Goal: Find specific page/section: Find specific page/section

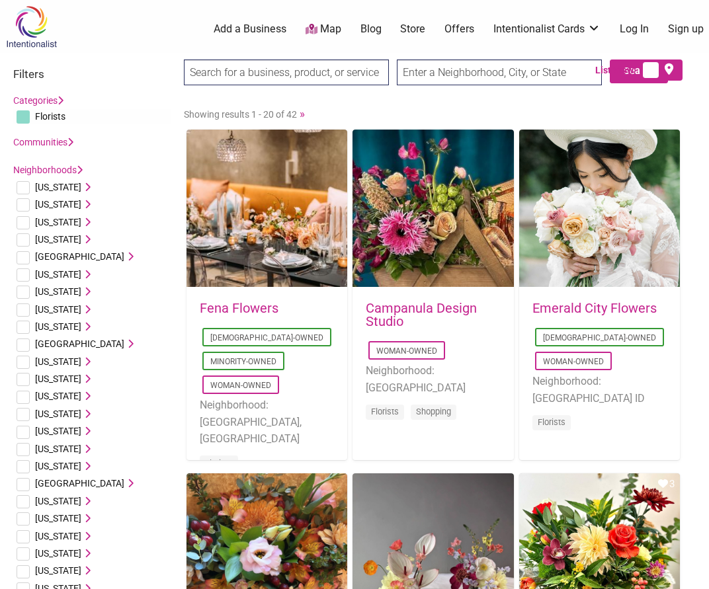
click at [500, 72] on input "text" at bounding box center [499, 72] width 205 height 26
type input "seattle"
click at [184, 59] on input "Search" at bounding box center [209, 72] width 51 height 27
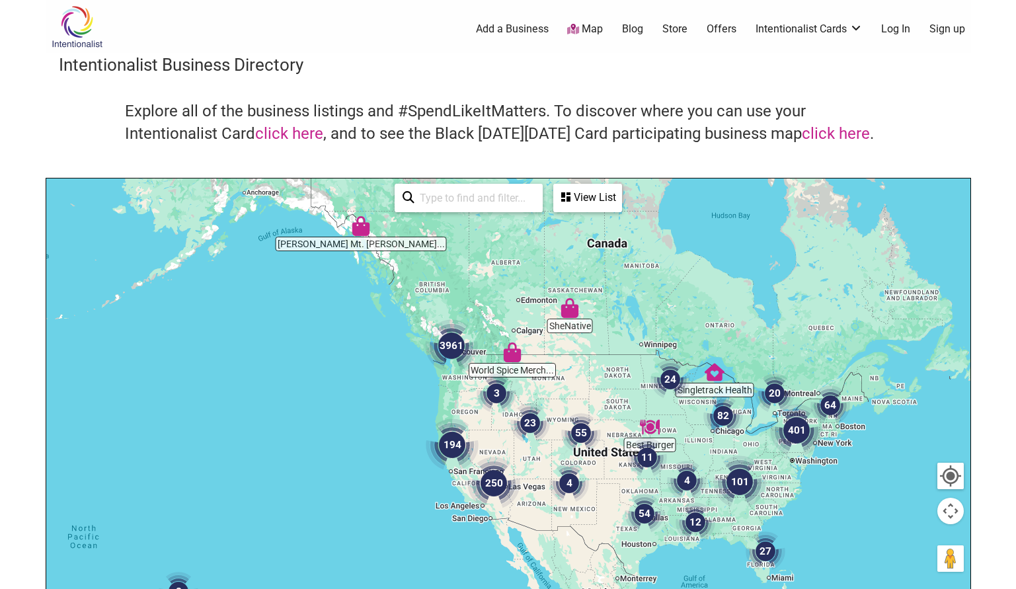
click at [467, 390] on div at bounding box center [508, 435] width 924 height 514
click at [458, 359] on img "3961" at bounding box center [451, 345] width 53 height 53
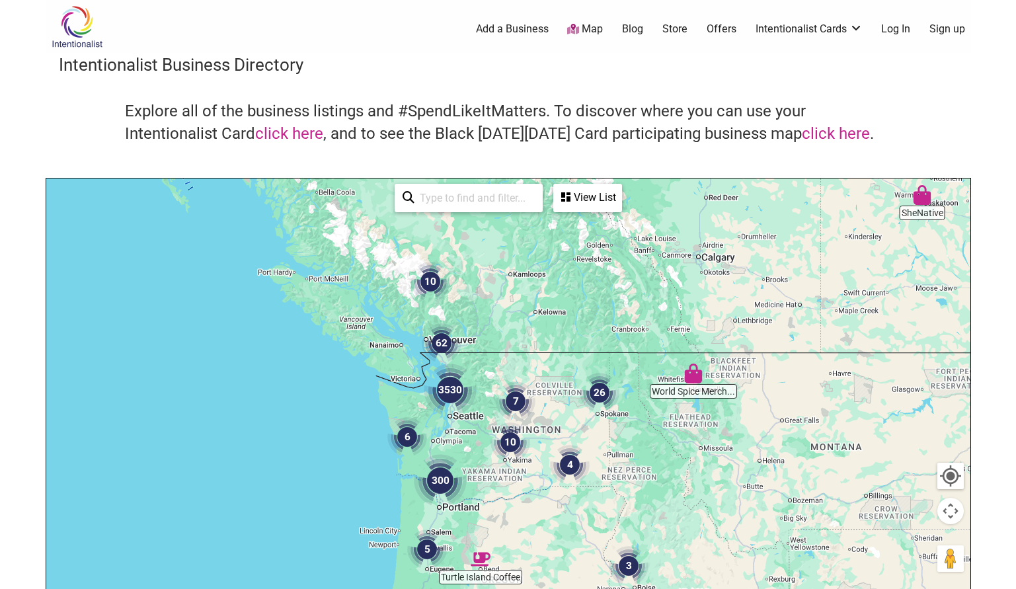
click at [454, 393] on img "3530" at bounding box center [450, 390] width 53 height 53
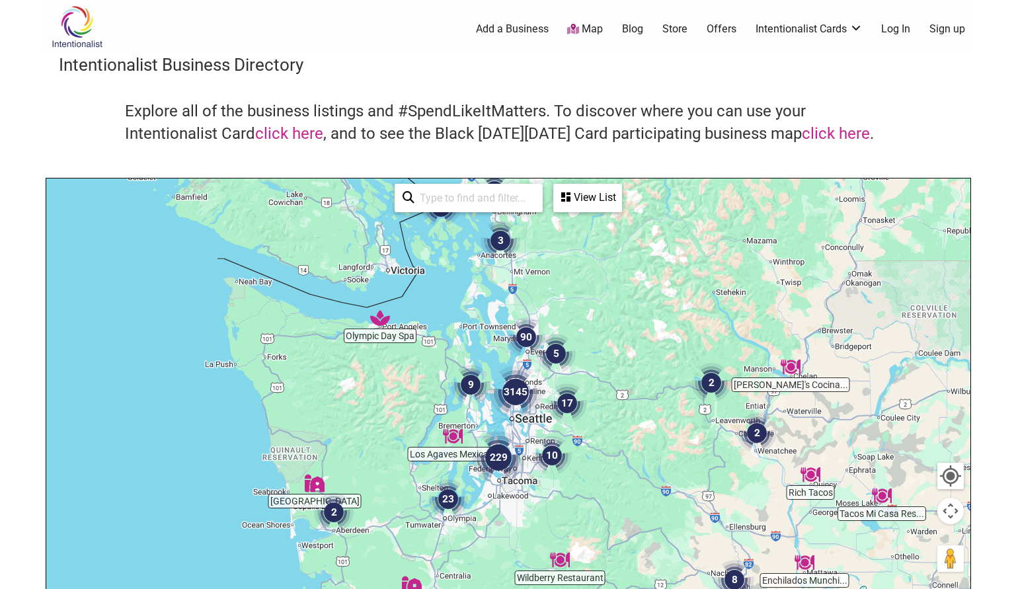
click at [518, 394] on img "3145" at bounding box center [515, 391] width 53 height 53
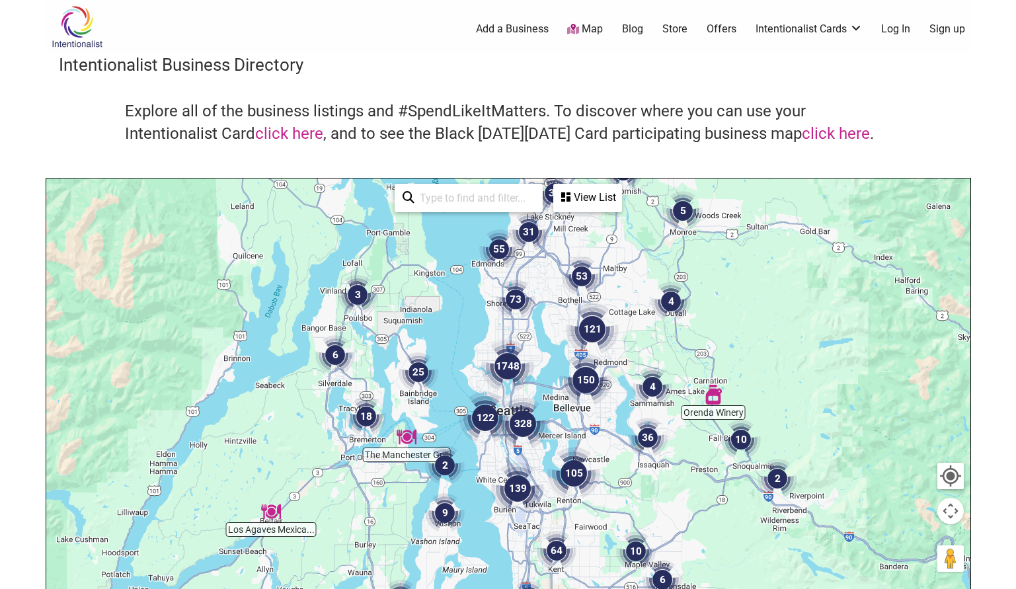
click at [485, 192] on input "search" at bounding box center [474, 198] width 120 height 26
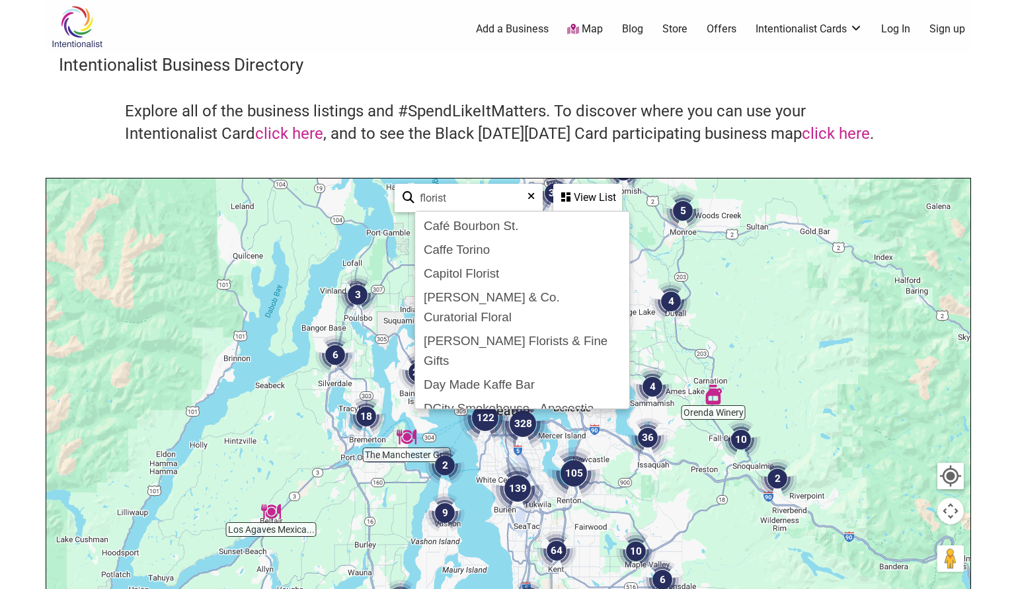
type input "florist"
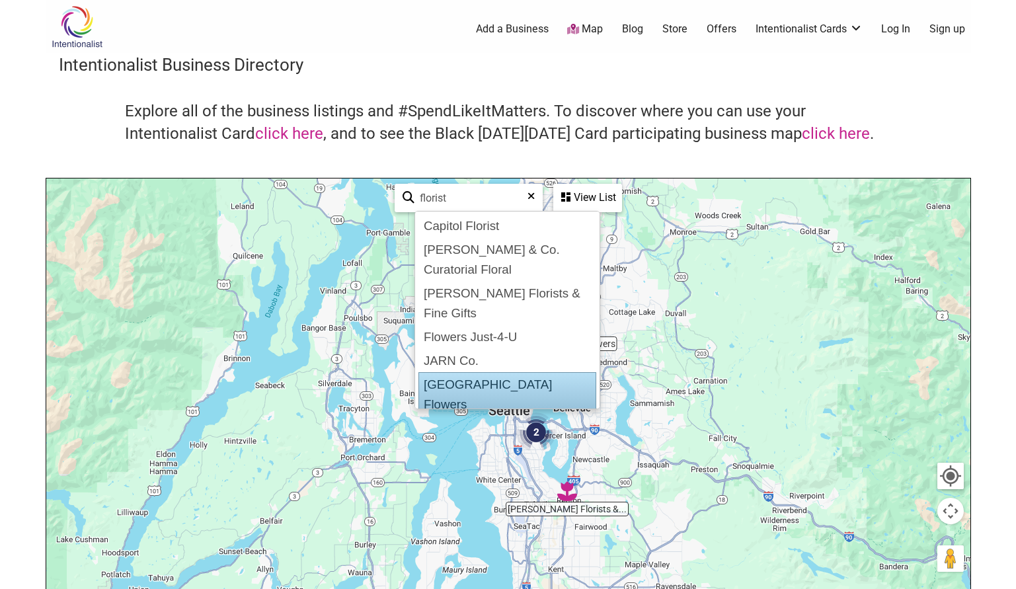
drag, startPoint x: 503, startPoint y: 223, endPoint x: 504, endPoint y: 334, distance: 110.4
click at [504, 334] on ul "Capitol Florist [PERSON_NAME] & Co. Curatorial Floral [PERSON_NAME] Florists & …" at bounding box center [507, 310] width 186 height 198
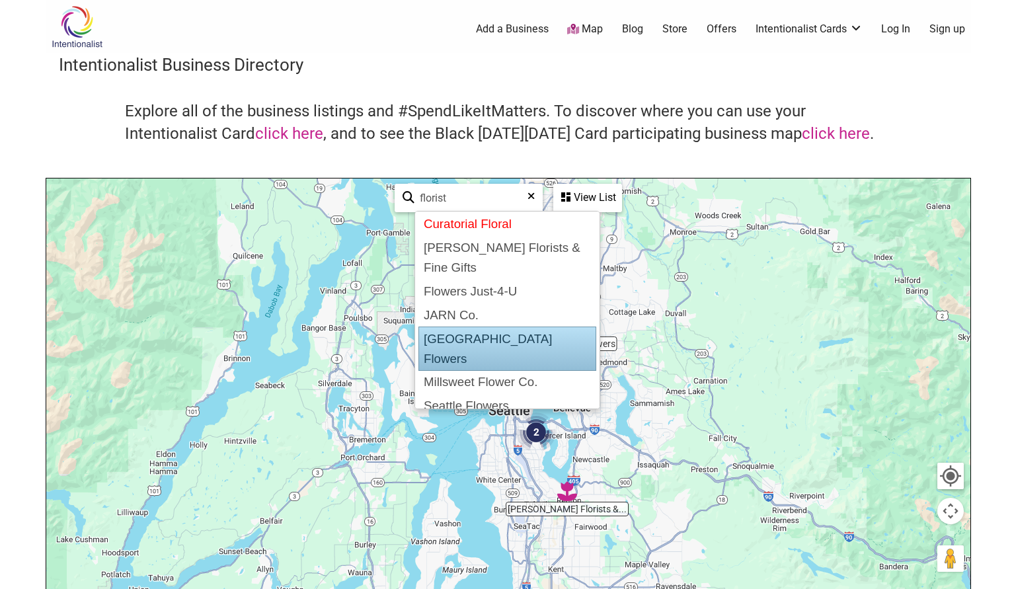
scroll to position [24, 0]
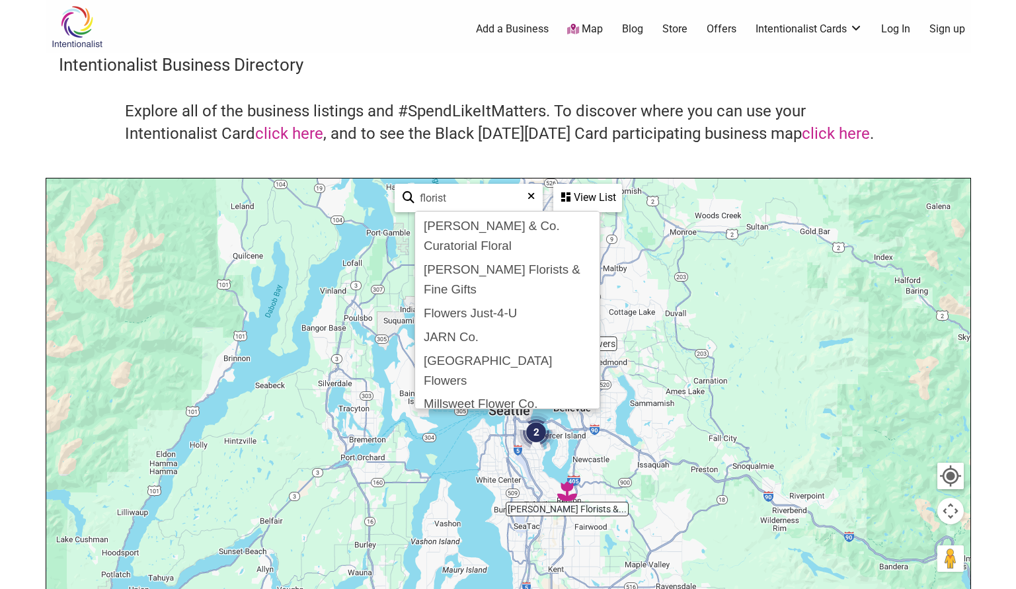
click at [595, 198] on div "View List" at bounding box center [588, 197] width 66 height 25
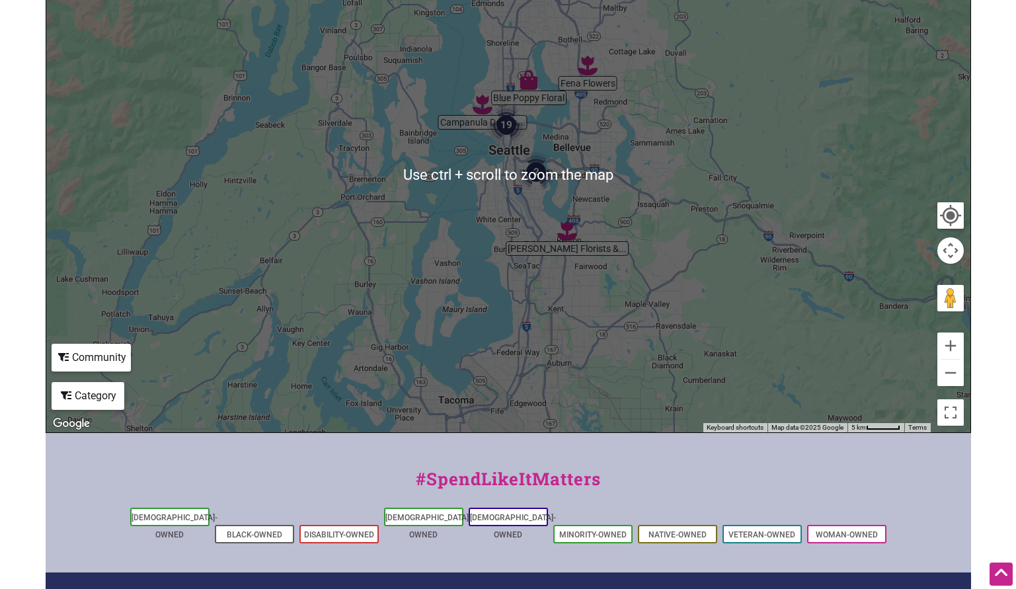
scroll to position [419, 0]
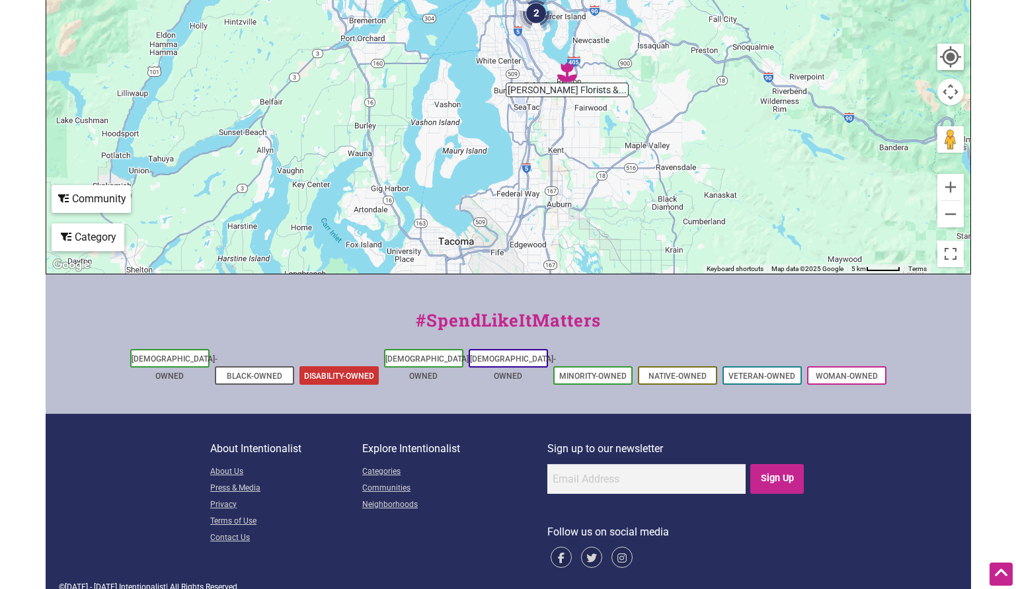
click at [344, 371] on link "Disability-Owned" at bounding box center [339, 375] width 70 height 9
click at [678, 371] on link "Native-Owned" at bounding box center [677, 375] width 58 height 9
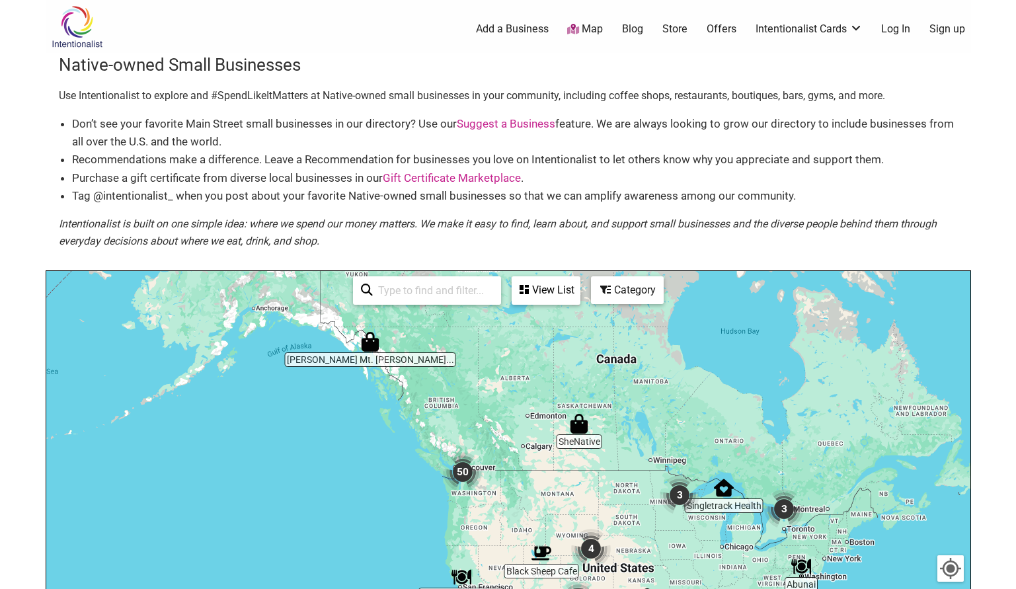
drag, startPoint x: 470, startPoint y: 496, endPoint x: 562, endPoint y: 449, distance: 104.0
click at [562, 449] on div at bounding box center [508, 528] width 924 height 514
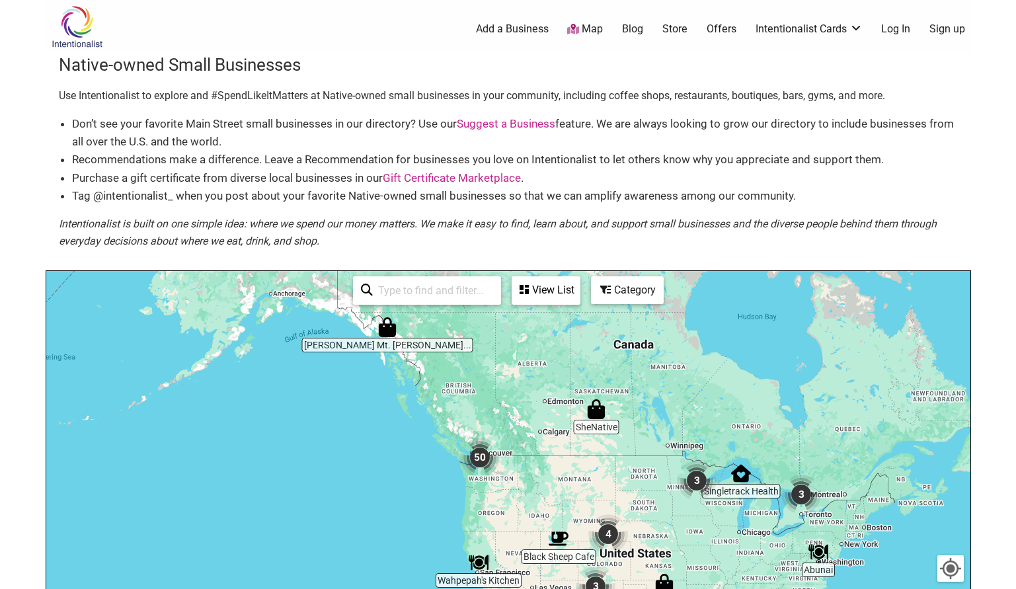
click at [455, 292] on input "search" at bounding box center [433, 291] width 120 height 26
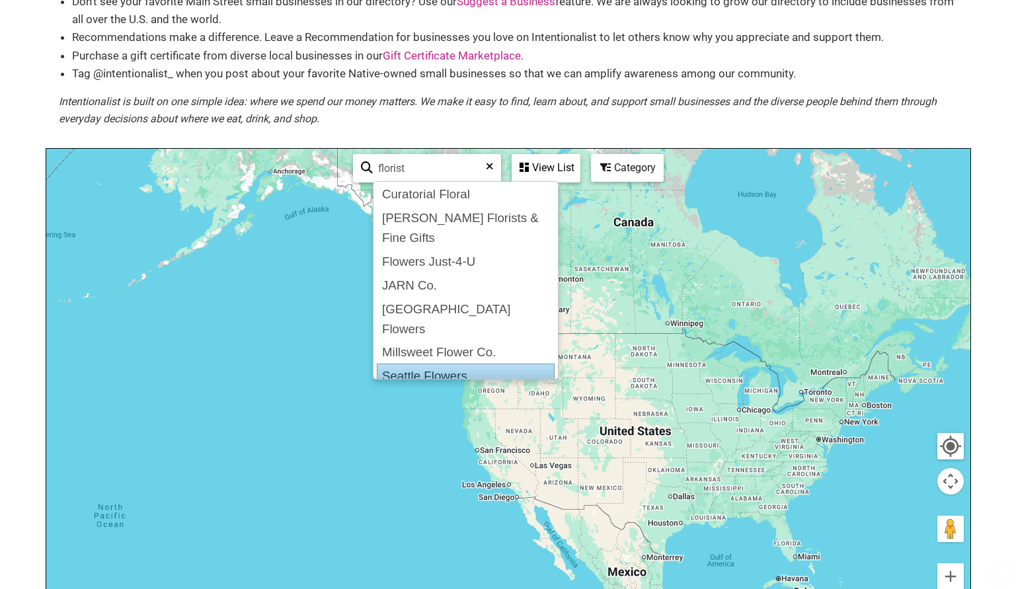
scroll to position [132, 0]
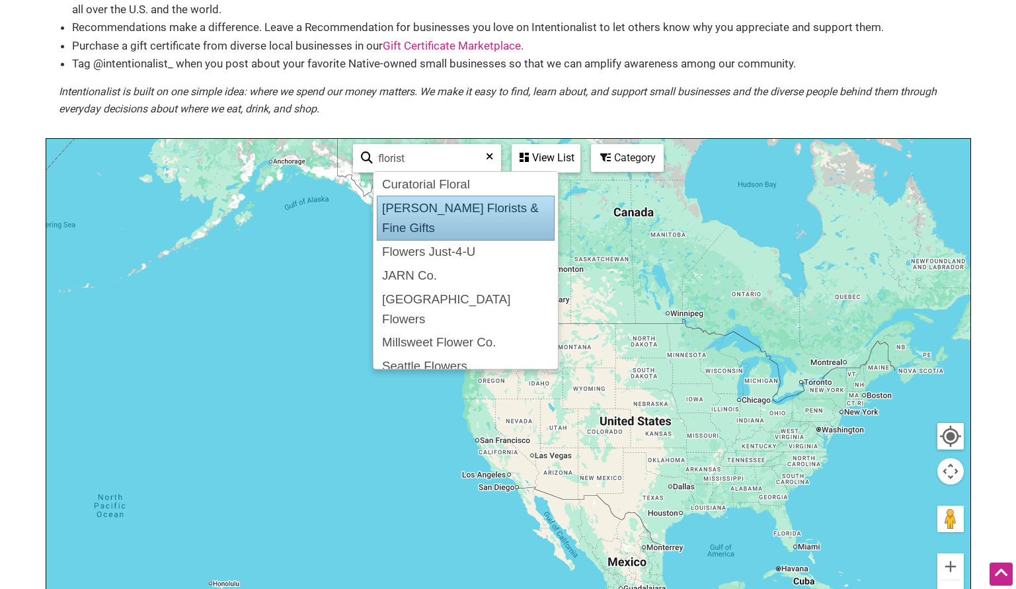
type input "florist"
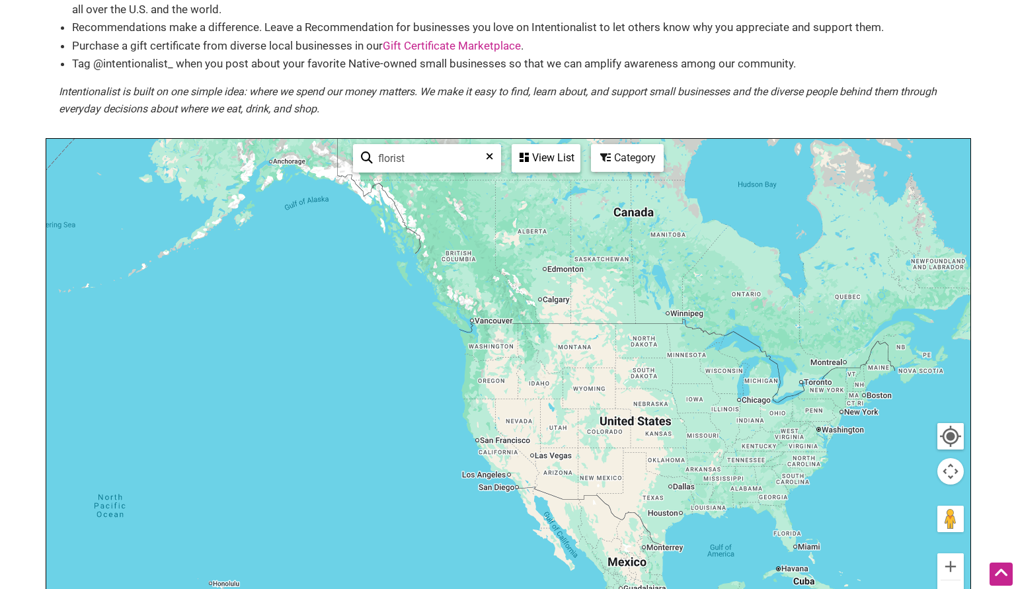
click at [553, 153] on div "View List" at bounding box center [546, 157] width 66 height 25
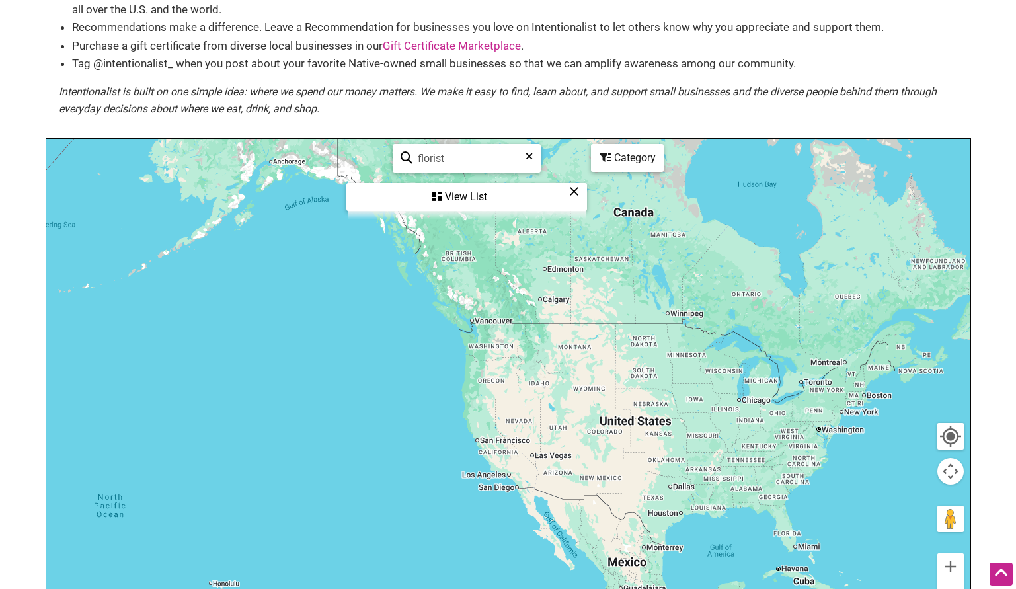
click at [445, 204] on div "View List" at bounding box center [467, 196] width 238 height 25
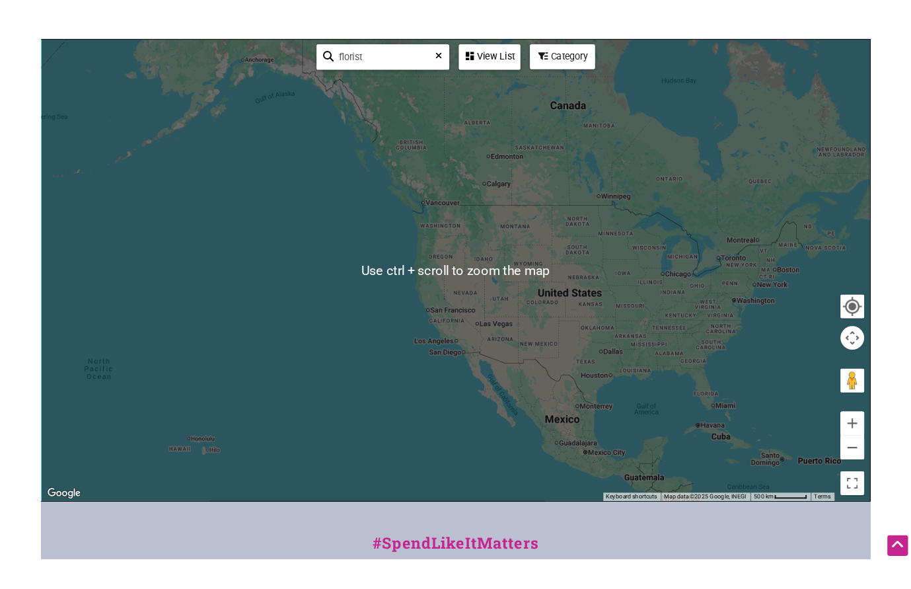
scroll to position [264, 0]
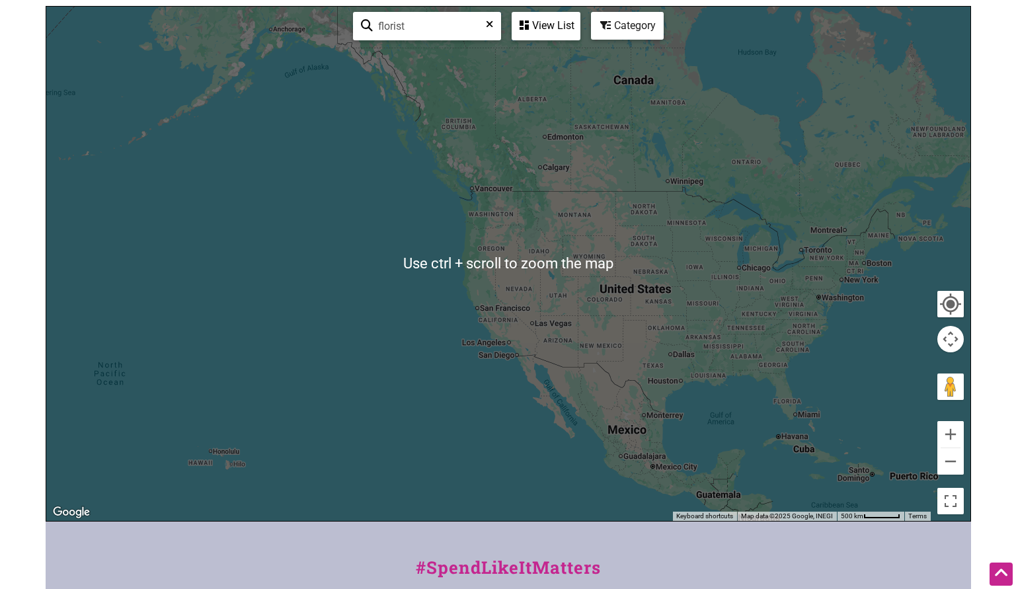
click at [490, 282] on div at bounding box center [508, 264] width 924 height 514
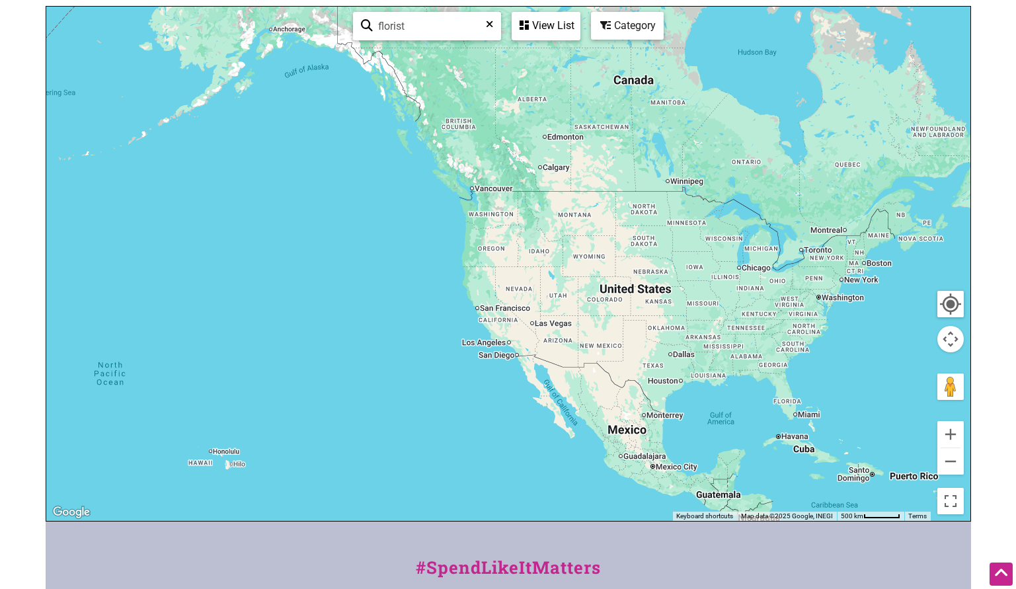
click at [488, 226] on div at bounding box center [508, 264] width 924 height 514
click at [487, 213] on div at bounding box center [508, 264] width 924 height 514
click at [952, 433] on button "Zoom in" at bounding box center [950, 434] width 26 height 26
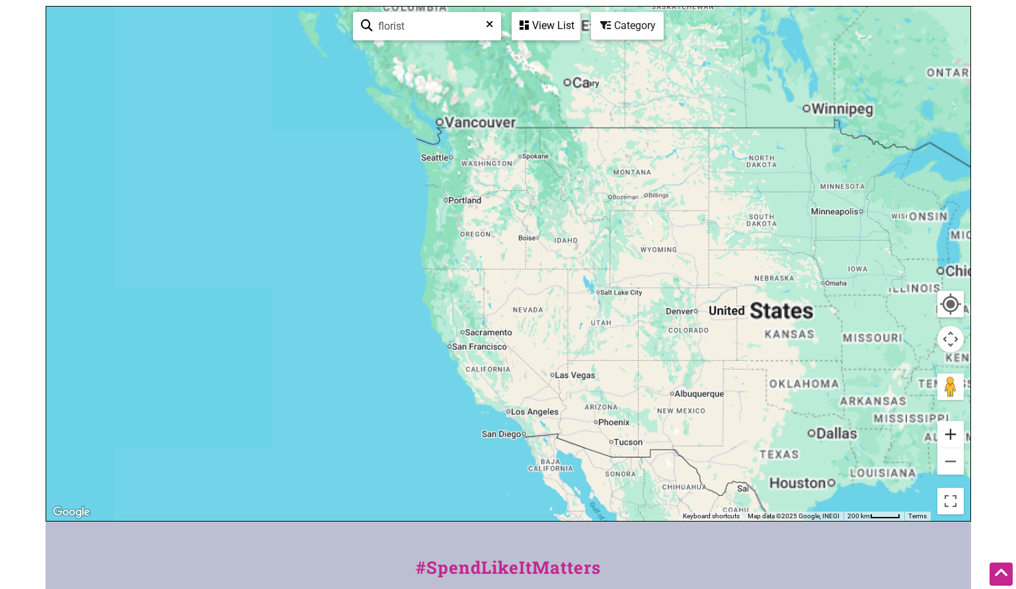
click at [952, 433] on button "Zoom in" at bounding box center [950, 434] width 26 height 26
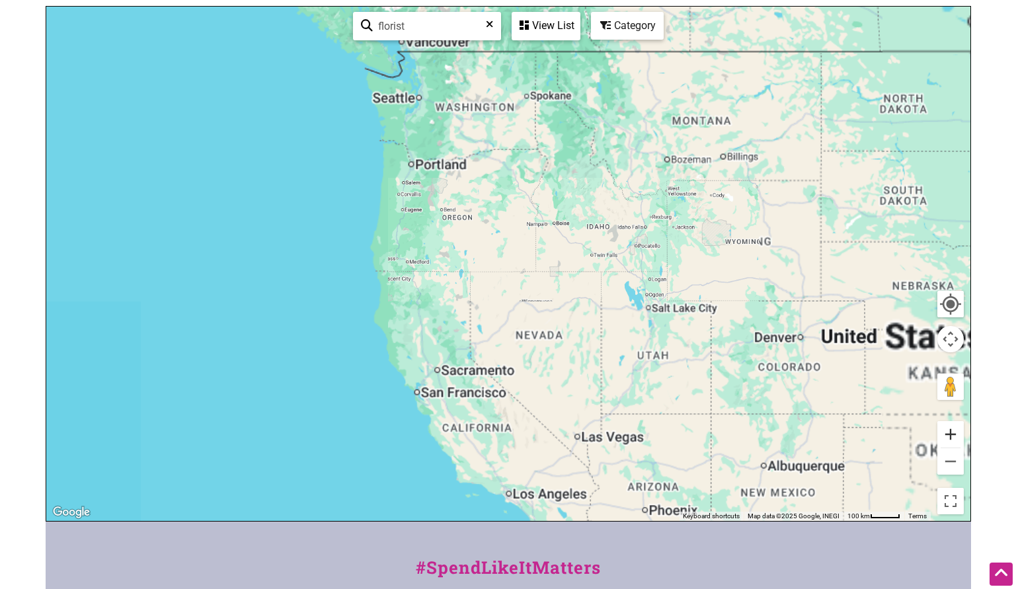
click at [952, 433] on button "Zoom in" at bounding box center [950, 434] width 26 height 26
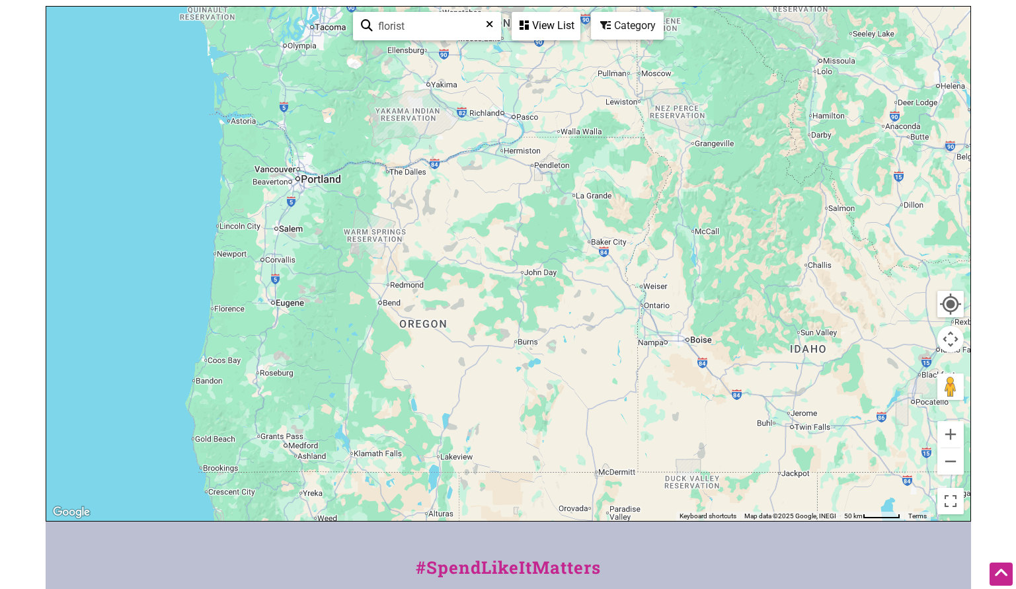
drag, startPoint x: 598, startPoint y: 170, endPoint x: 701, endPoint y: 488, distance: 334.2
click at [701, 488] on div at bounding box center [508, 264] width 924 height 514
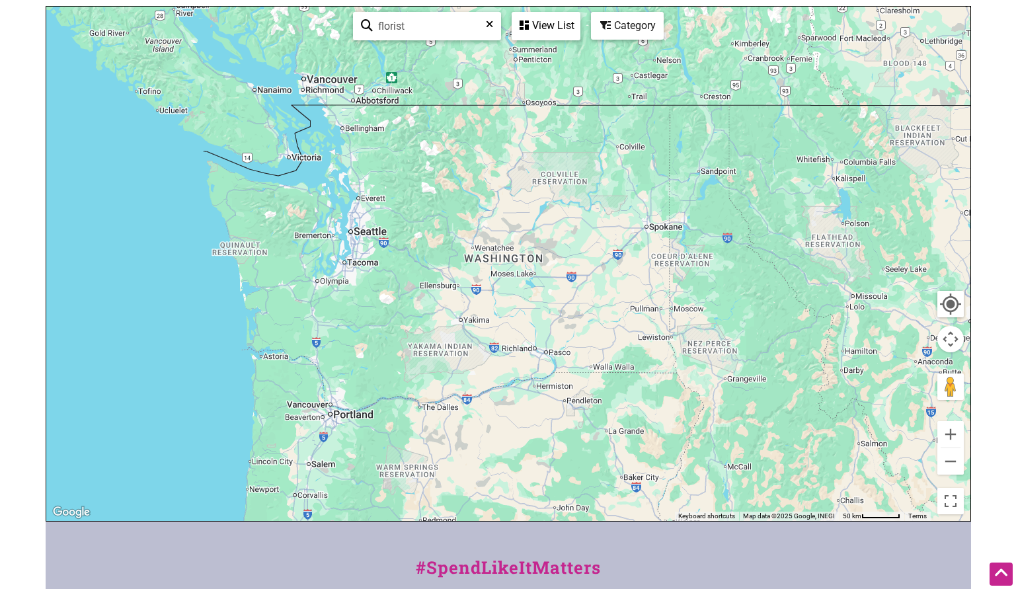
drag, startPoint x: 525, startPoint y: 221, endPoint x: 533, endPoint y: 397, distance: 176.0
click at [533, 397] on div at bounding box center [508, 264] width 924 height 514
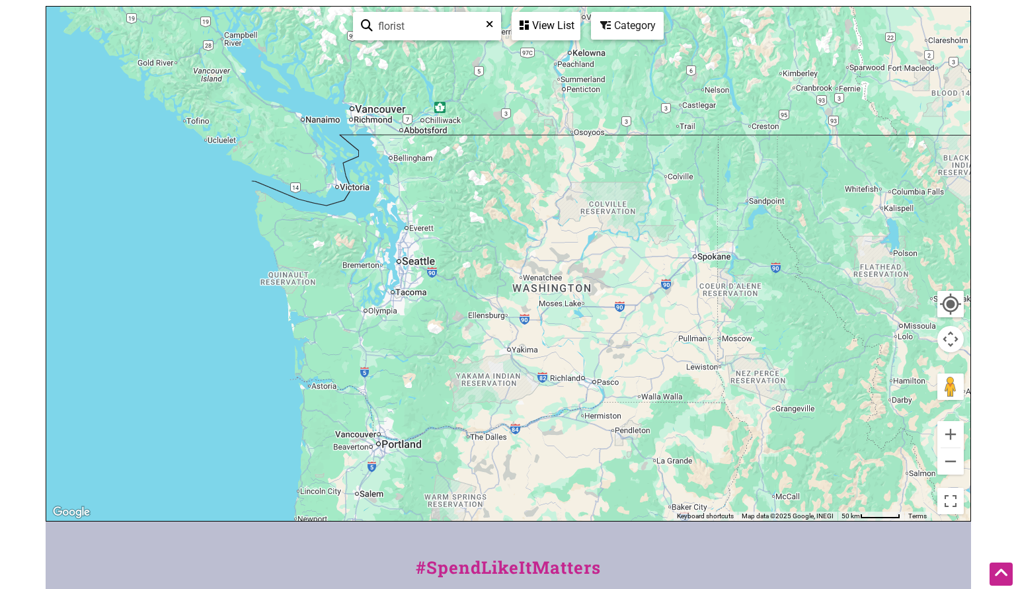
drag, startPoint x: 566, startPoint y: 324, endPoint x: 646, endPoint y: 364, distance: 89.3
click at [646, 364] on div at bounding box center [508, 264] width 924 height 514
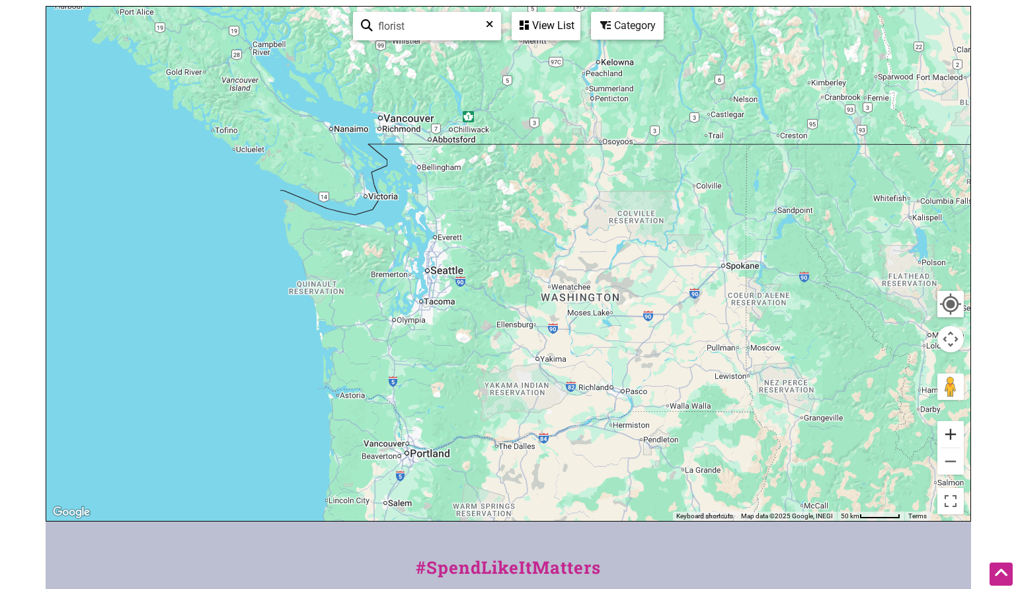
click at [947, 438] on button "Zoom in" at bounding box center [950, 434] width 26 height 26
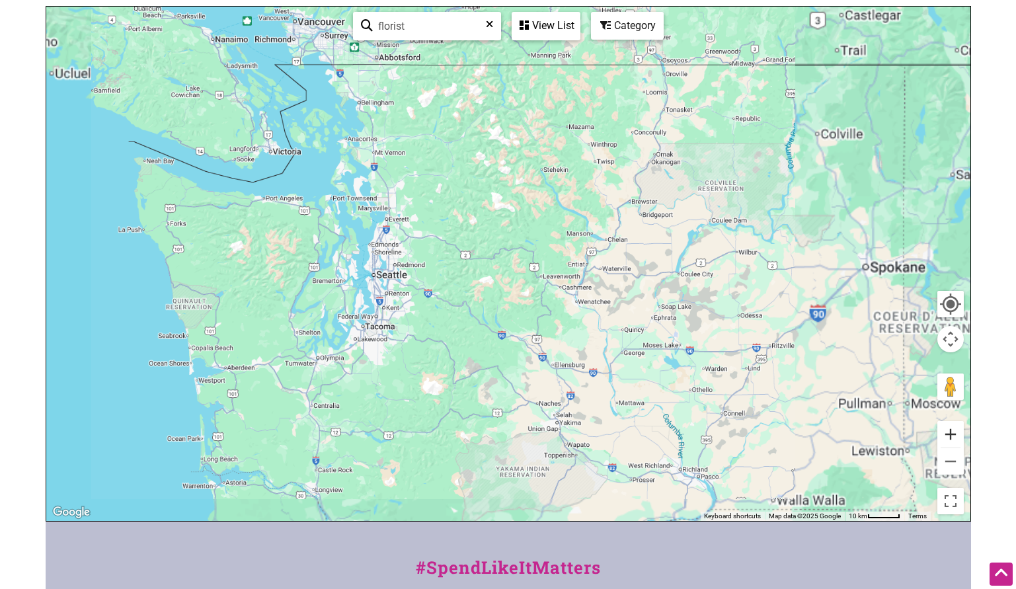
click at [947, 438] on button "Zoom in" at bounding box center [950, 434] width 26 height 26
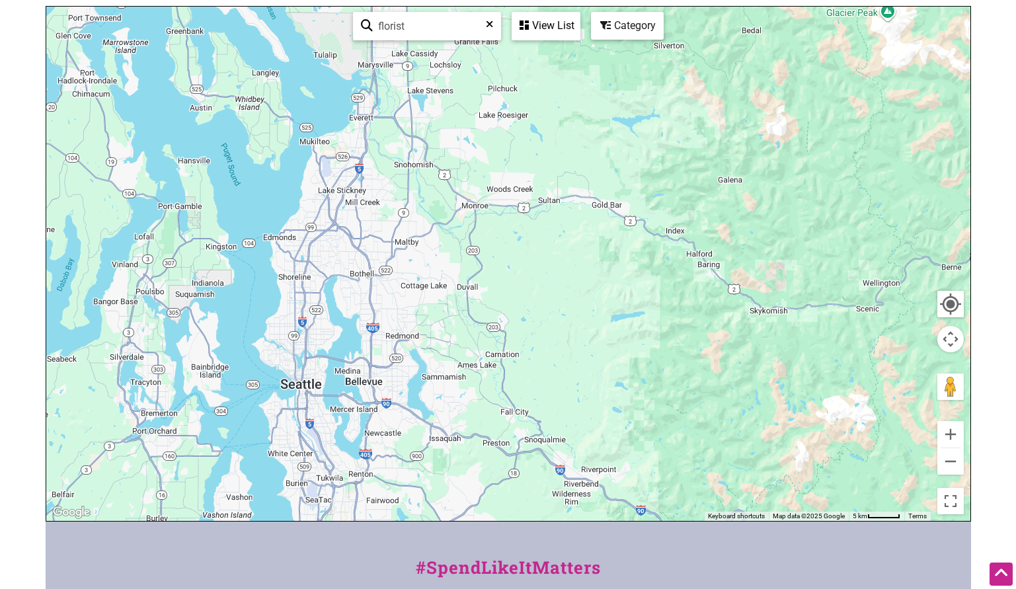
drag, startPoint x: 576, startPoint y: 255, endPoint x: 695, endPoint y: 305, distance: 129.1
click at [695, 305] on div at bounding box center [508, 264] width 924 height 514
click at [950, 434] on button "Zoom in" at bounding box center [950, 434] width 26 height 26
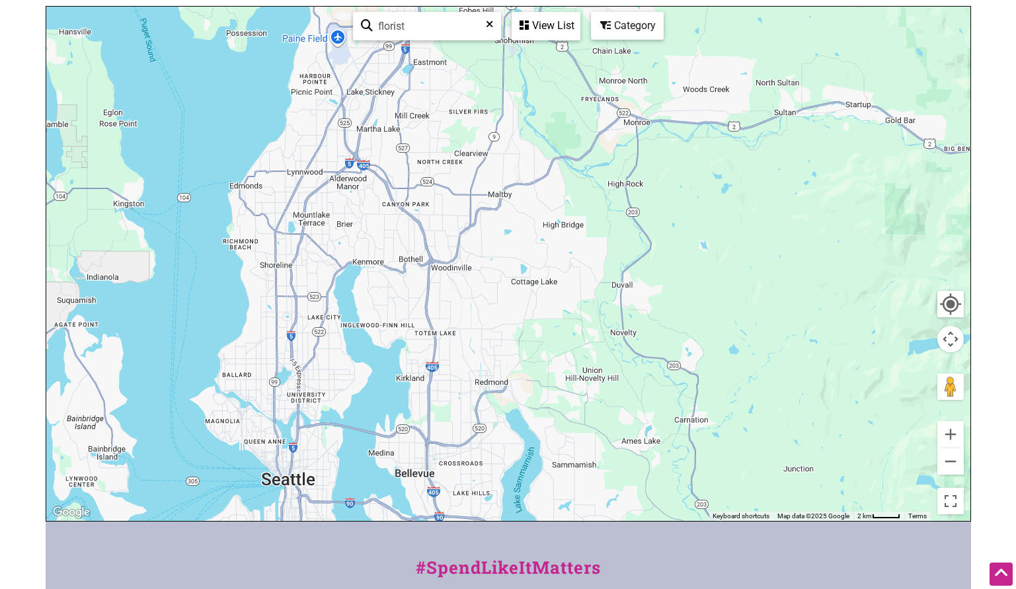
drag, startPoint x: 283, startPoint y: 321, endPoint x: 482, endPoint y: 294, distance: 200.8
click at [482, 294] on div at bounding box center [508, 264] width 924 height 514
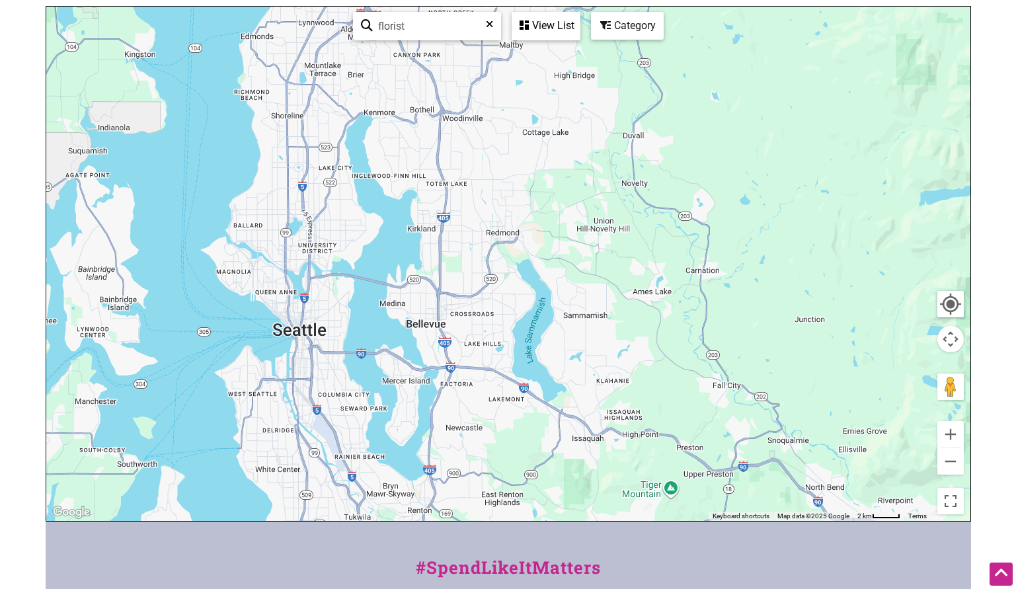
drag, startPoint x: 288, startPoint y: 359, endPoint x: 299, endPoint y: 208, distance: 151.8
click at [299, 208] on div at bounding box center [508, 264] width 924 height 514
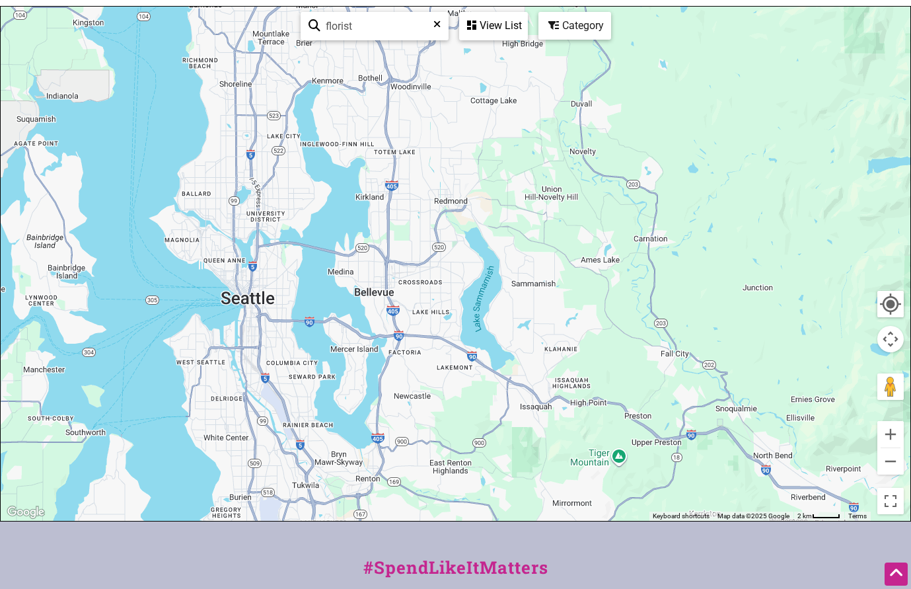
click at [258, 185] on div at bounding box center [456, 264] width 910 height 514
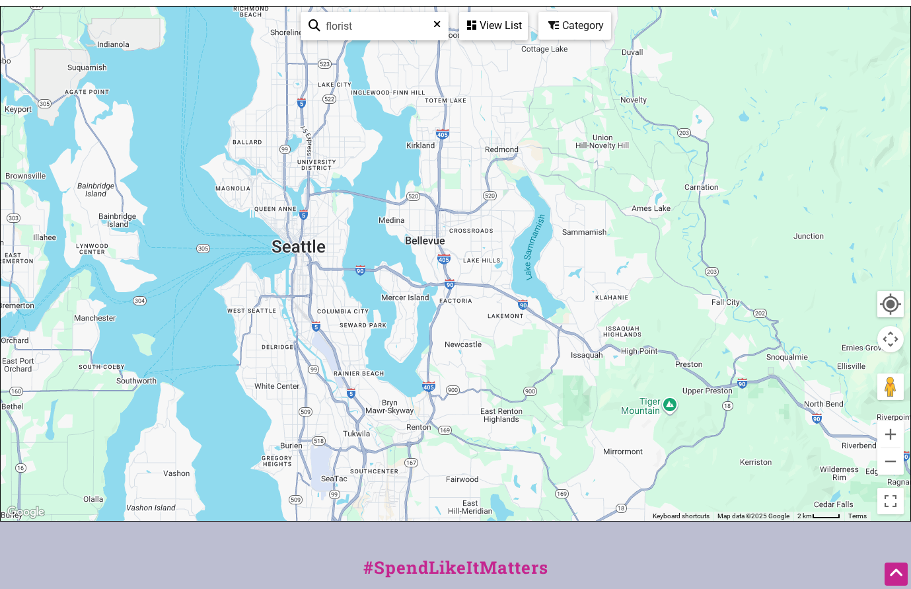
drag, startPoint x: 317, startPoint y: 198, endPoint x: 350, endPoint y: 165, distance: 46.7
click at [350, 165] on div at bounding box center [456, 264] width 910 height 514
click at [733, 96] on div at bounding box center [456, 264] width 910 height 514
click at [883, 426] on button "Zoom in" at bounding box center [891, 434] width 26 height 26
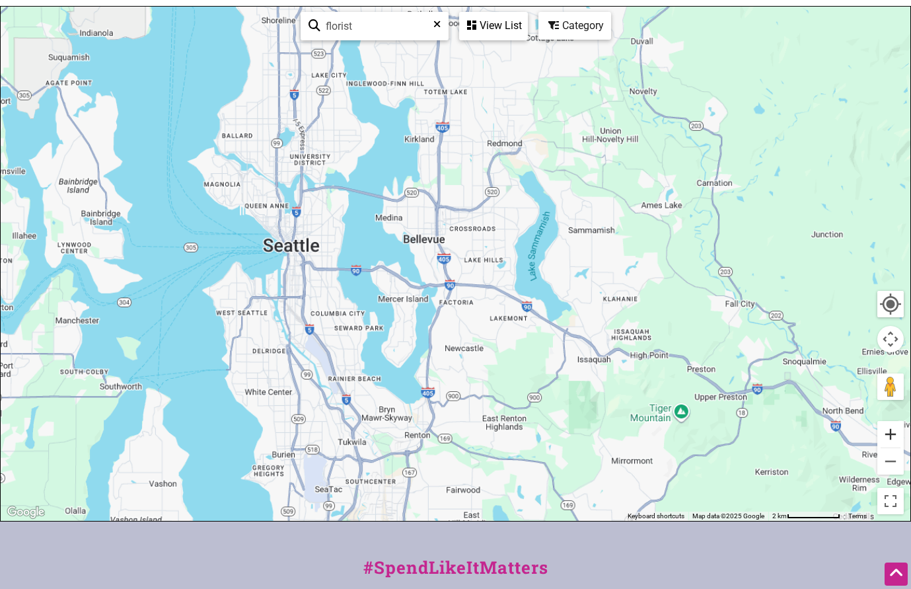
click at [883, 426] on button "Zoom in" at bounding box center [891, 434] width 26 height 26
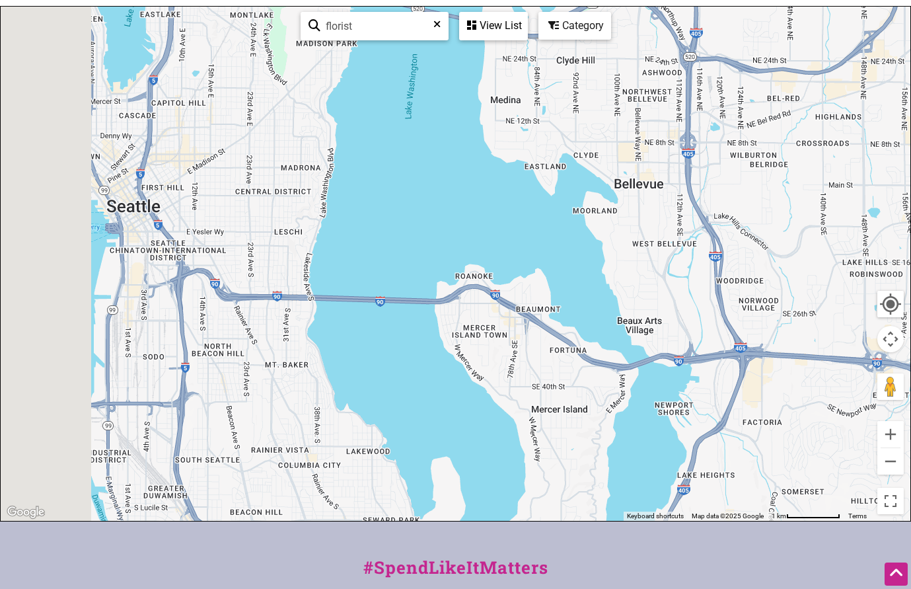
drag, startPoint x: 365, startPoint y: 280, endPoint x: 691, endPoint y: 293, distance: 326.1
click at [691, 293] on div at bounding box center [456, 264] width 910 height 514
